Goal: Task Accomplishment & Management: Use online tool/utility

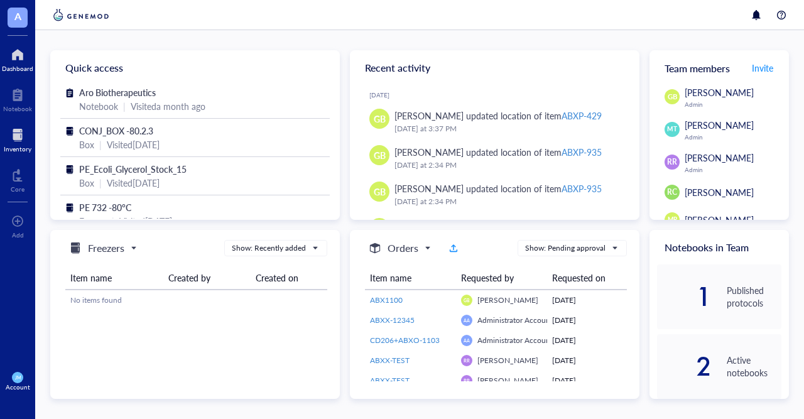
click at [19, 140] on div at bounding box center [18, 135] width 28 height 20
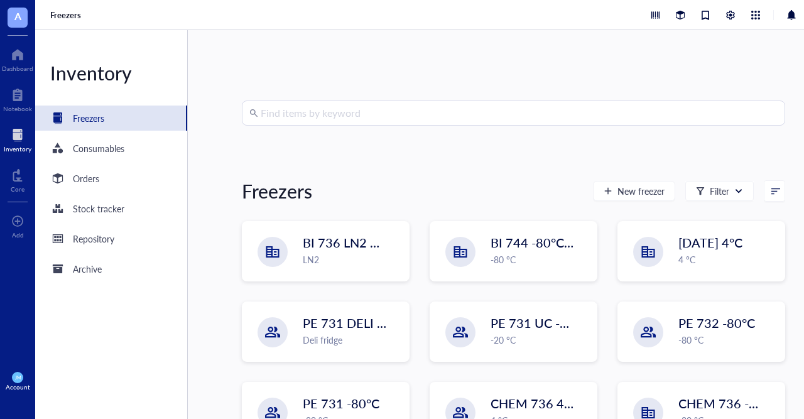
click at [317, 117] on input "search" at bounding box center [519, 113] width 517 height 24
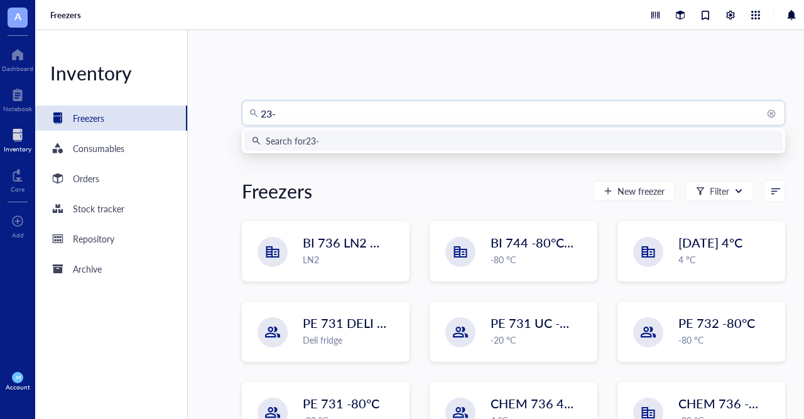
type input "23"
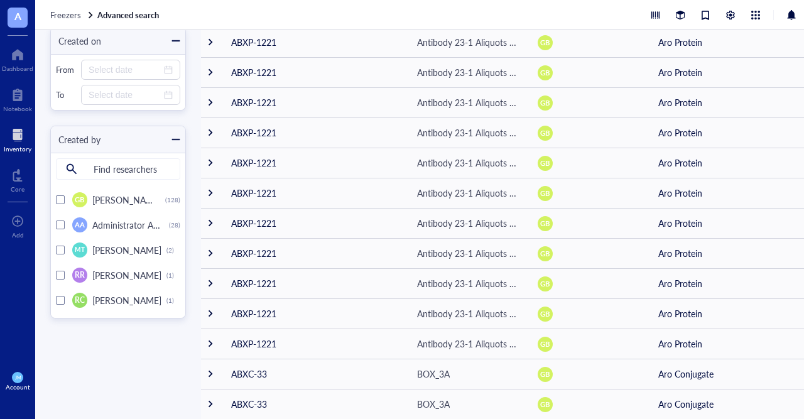
scroll to position [491, 0]
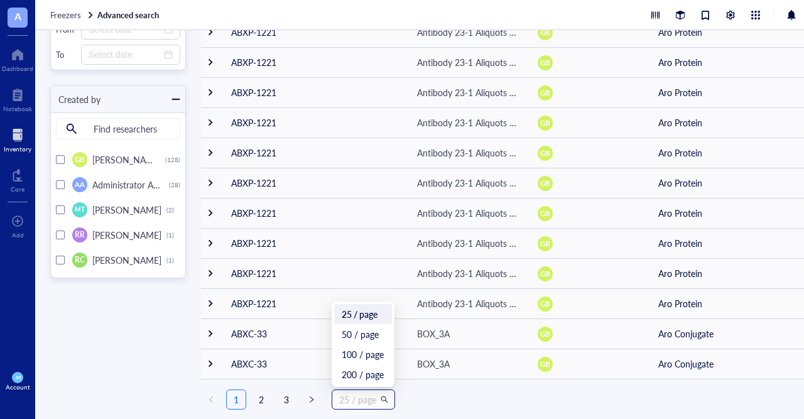
click at [380, 403] on span "25 / page" at bounding box center [363, 399] width 48 height 19
click at [374, 377] on div "200 / page" at bounding box center [363, 374] width 43 height 14
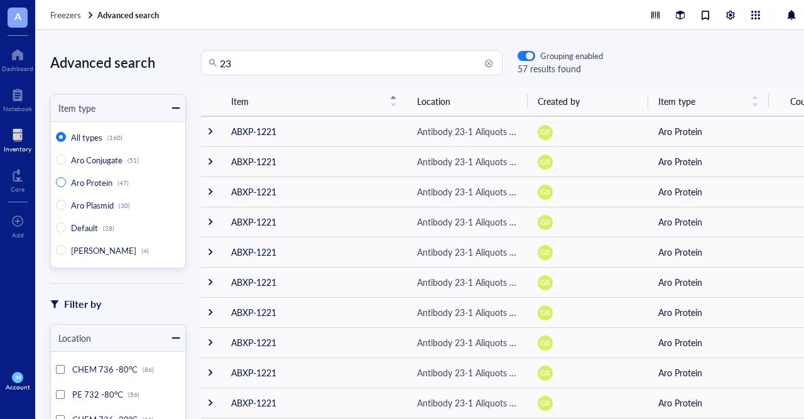
click at [83, 181] on span "Aro Protein" at bounding box center [91, 182] width 41 height 12
click at [66, 181] on input "Aro Protein (47)" at bounding box center [61, 182] width 10 height 10
radio input "true"
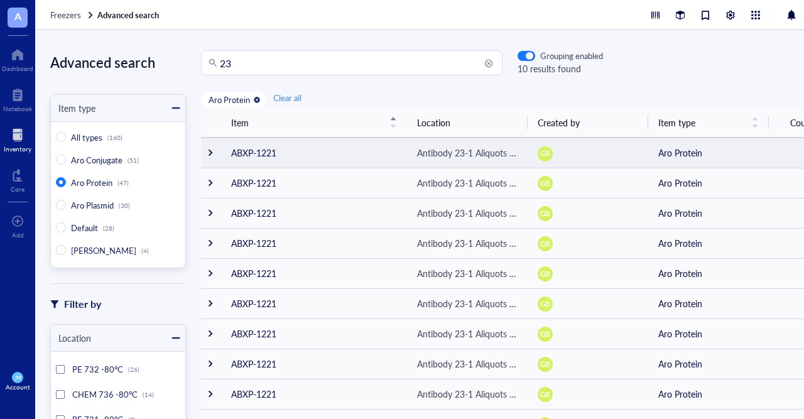
click at [210, 153] on div at bounding box center [210, 152] width 9 height 9
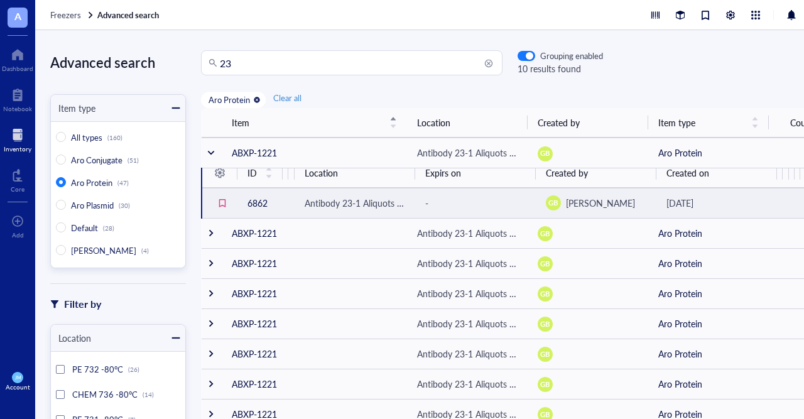
click at [287, 202] on td "6.54mg" at bounding box center [286, 203] width 6 height 30
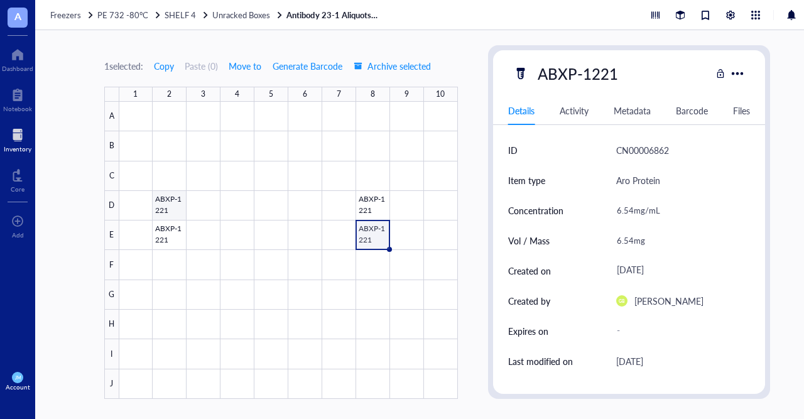
click at [175, 208] on div at bounding box center [288, 250] width 338 height 297
click at [222, 18] on span "Unracked Boxes" at bounding box center [241, 15] width 58 height 12
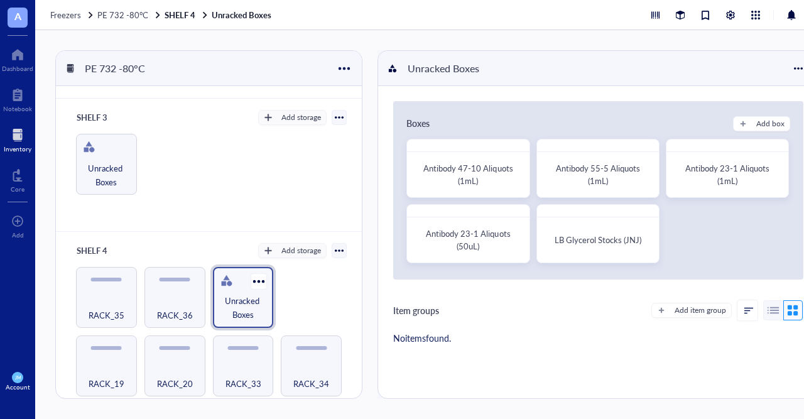
scroll to position [253, 0]
click at [251, 285] on div at bounding box center [259, 282] width 18 height 18
click at [234, 231] on div "SHELF 3 Add storage Unracked Boxes" at bounding box center [209, 165] width 306 height 133
click at [482, 244] on div "Antibody 23-1 Aliquots (50uL)" at bounding box center [468, 239] width 100 height 25
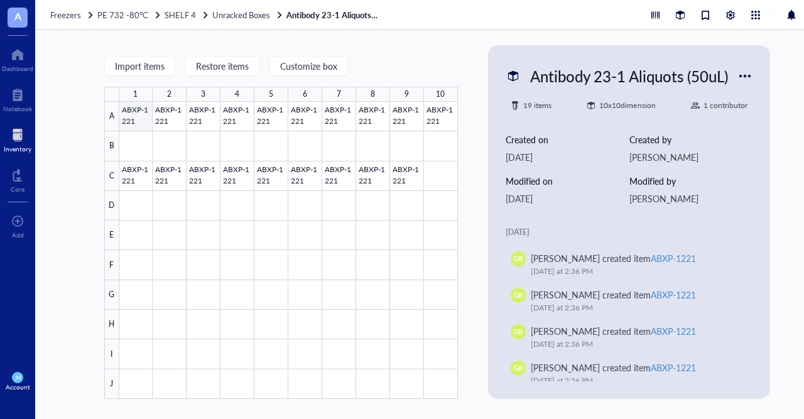
click at [134, 116] on div at bounding box center [288, 250] width 338 height 297
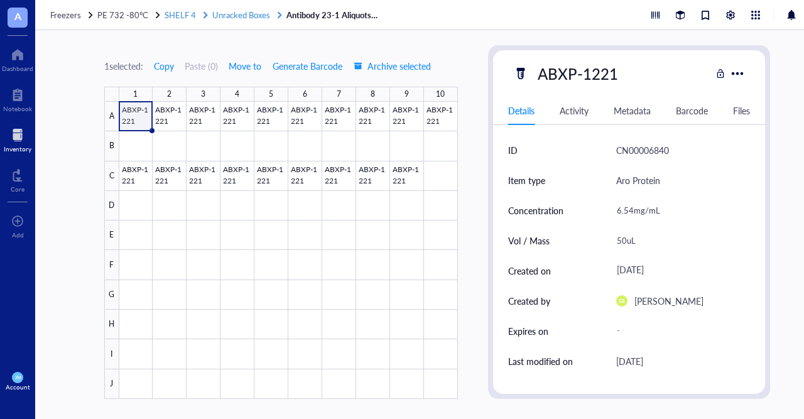
click at [177, 16] on span "SHELF 4" at bounding box center [180, 15] width 31 height 12
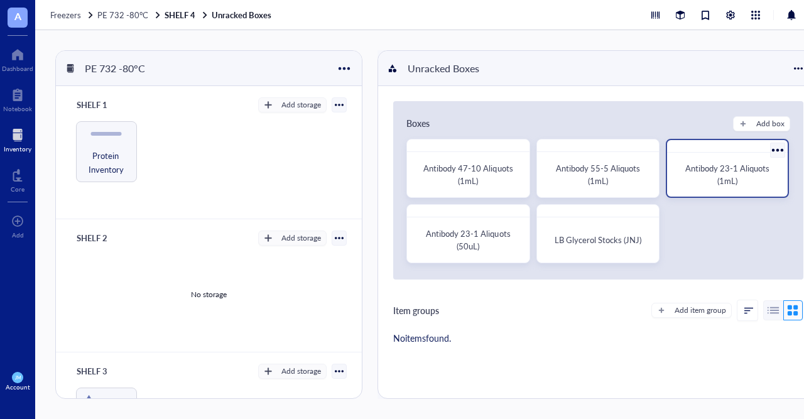
click at [749, 173] on span "Antibody 23-1 Aliquots (1mL)" at bounding box center [728, 174] width 86 height 24
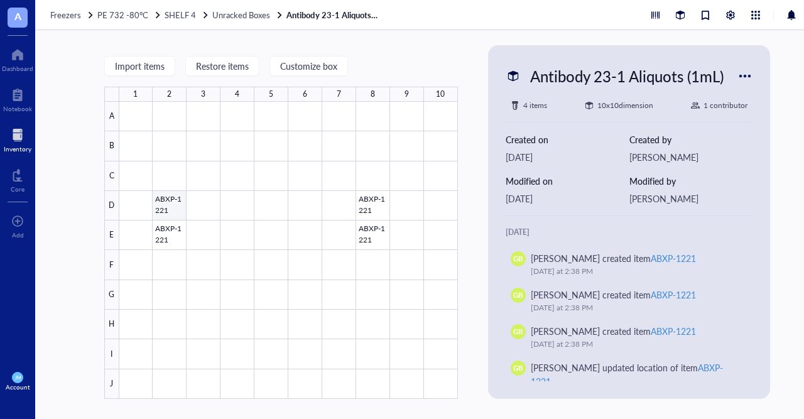
click at [160, 209] on div at bounding box center [288, 250] width 338 height 297
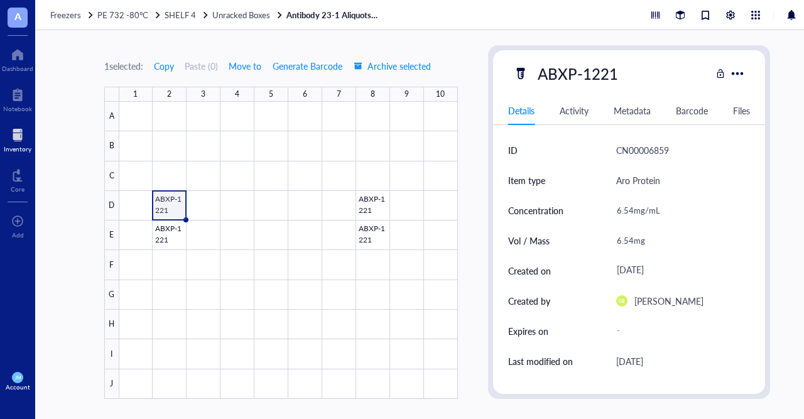
click at [586, 117] on div "Activity" at bounding box center [574, 111] width 29 height 14
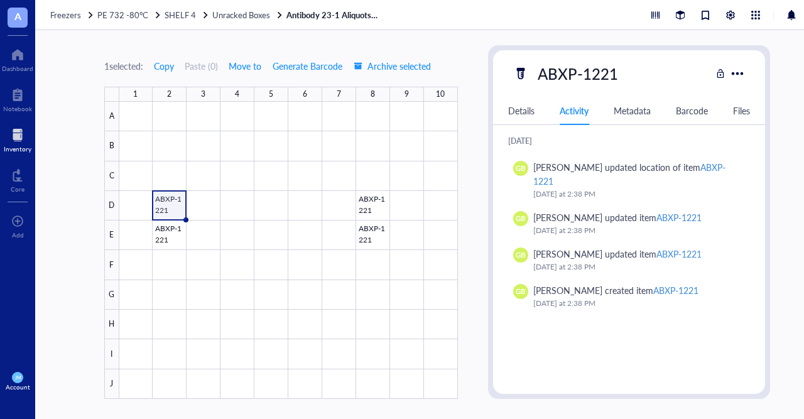
click at [541, 111] on div "Details Activity Metadata Barcode Files" at bounding box center [629, 111] width 273 height 28
click at [524, 117] on div "Details" at bounding box center [521, 111] width 26 height 14
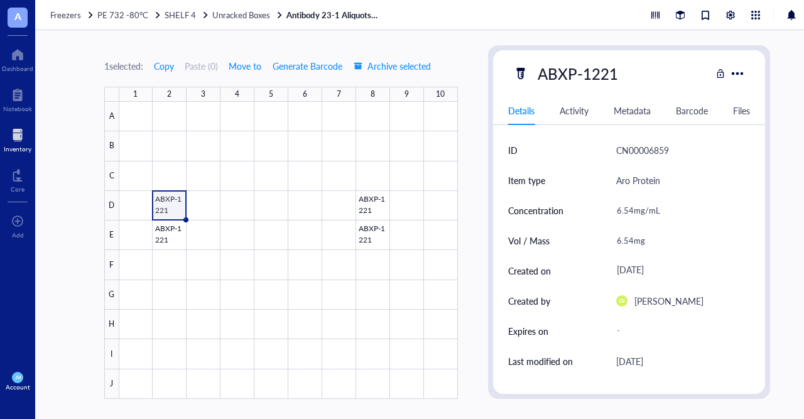
click at [171, 203] on div at bounding box center [288, 250] width 338 height 297
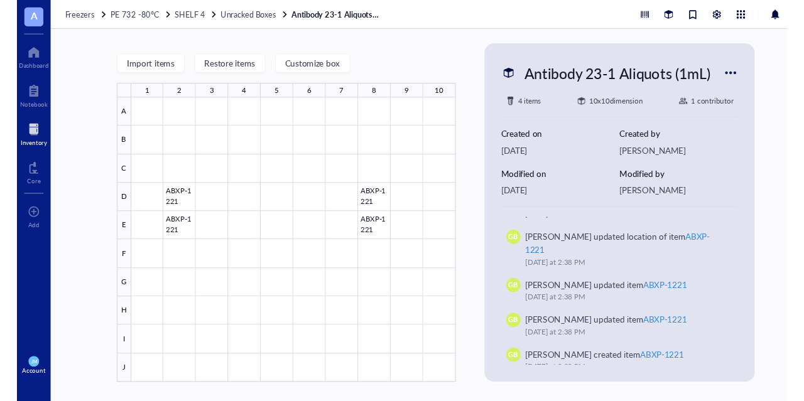
scroll to position [138, 0]
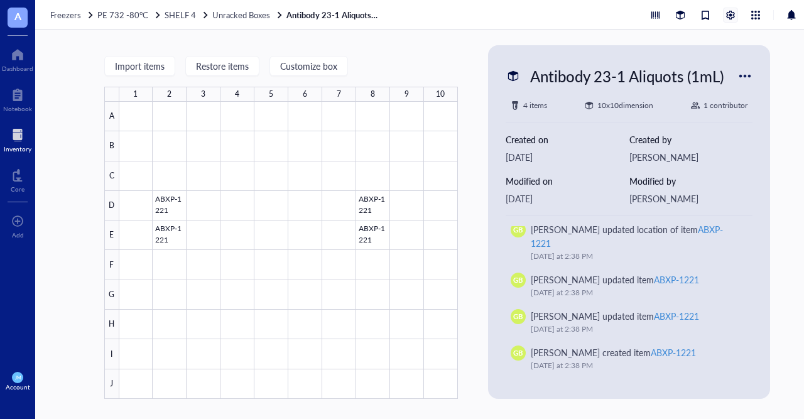
click at [732, 16] on div at bounding box center [730, 15] width 14 height 14
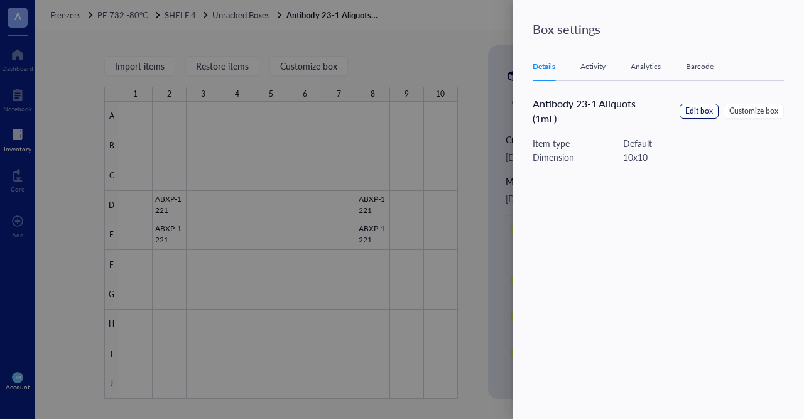
click at [696, 108] on span "Edit box" at bounding box center [699, 111] width 28 height 12
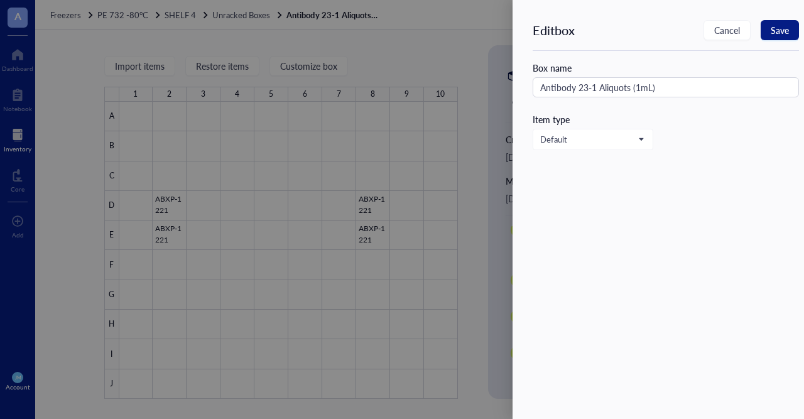
click at [472, 48] on div at bounding box center [402, 209] width 804 height 419
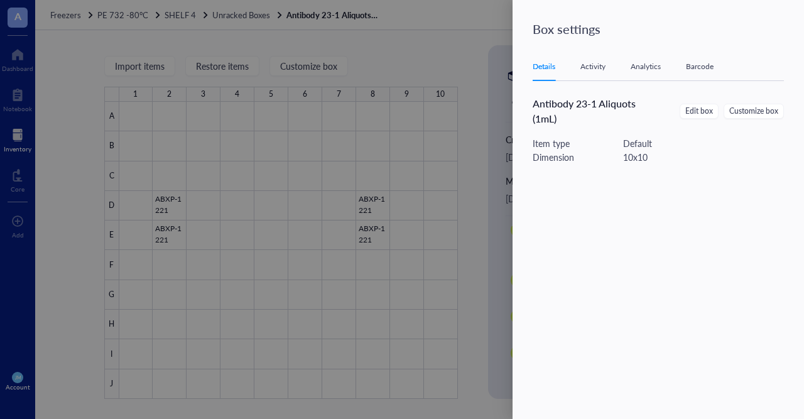
click at [464, 45] on div at bounding box center [402, 209] width 804 height 419
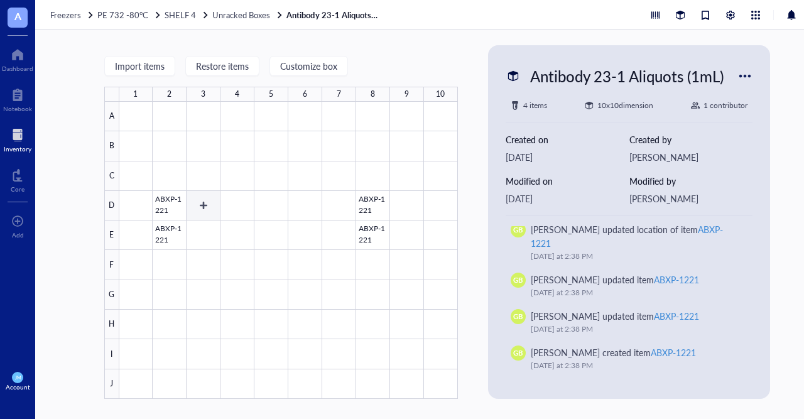
click at [167, 207] on div at bounding box center [288, 250] width 338 height 297
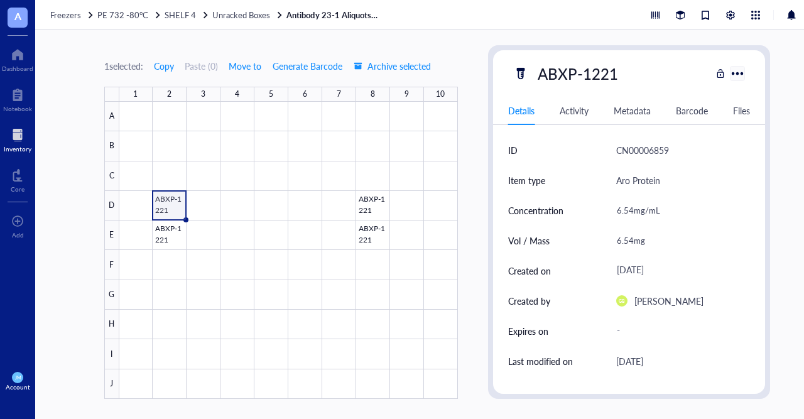
click at [742, 77] on div at bounding box center [737, 73] width 18 height 18
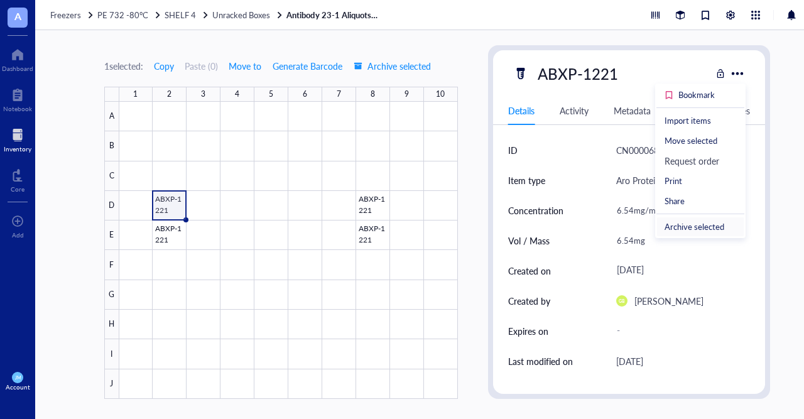
click at [709, 224] on div "Archive selected" at bounding box center [694, 226] width 60 height 11
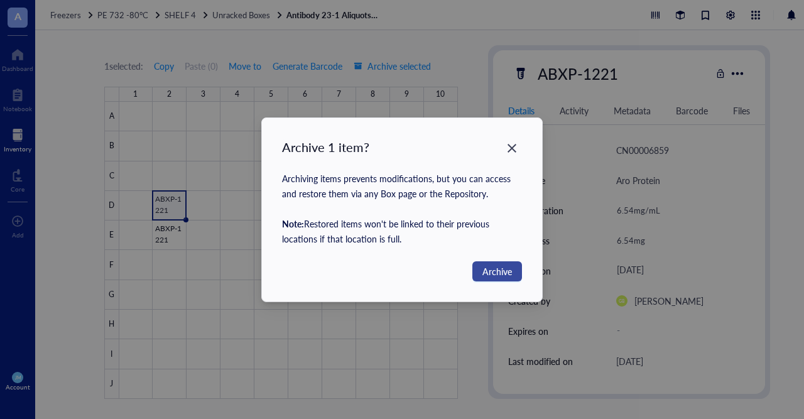
click at [487, 273] on span "Archive" at bounding box center [497, 271] width 30 height 14
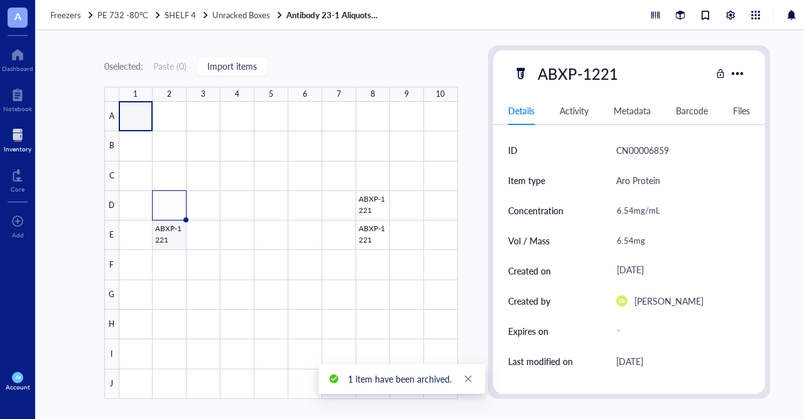
click at [169, 241] on div at bounding box center [288, 250] width 338 height 297
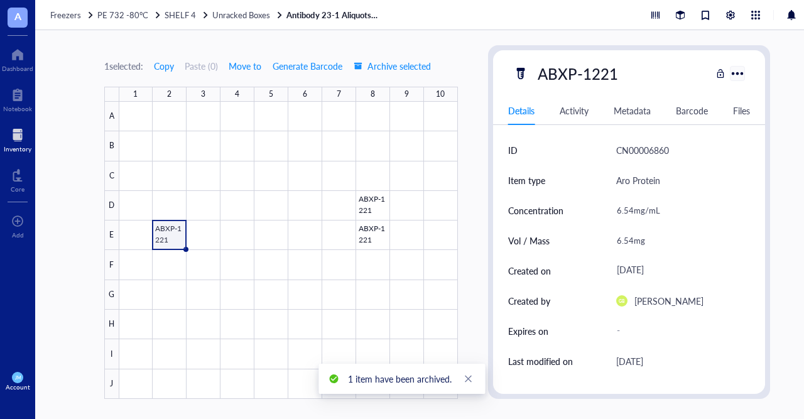
click at [740, 76] on div at bounding box center [737, 73] width 18 height 18
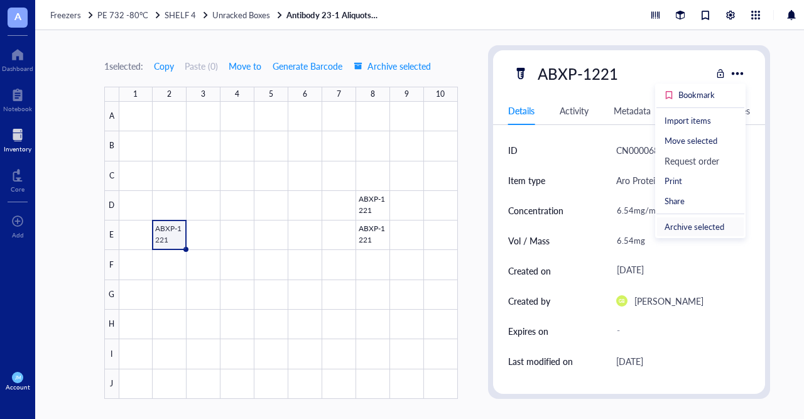
click at [713, 225] on div "Archive selected" at bounding box center [694, 226] width 60 height 11
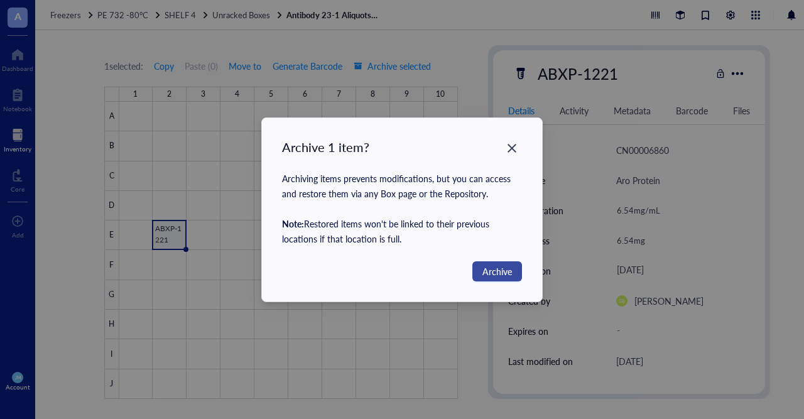
click at [507, 266] on span "Archive" at bounding box center [497, 271] width 30 height 14
